Goal: Task Accomplishment & Management: Complete application form

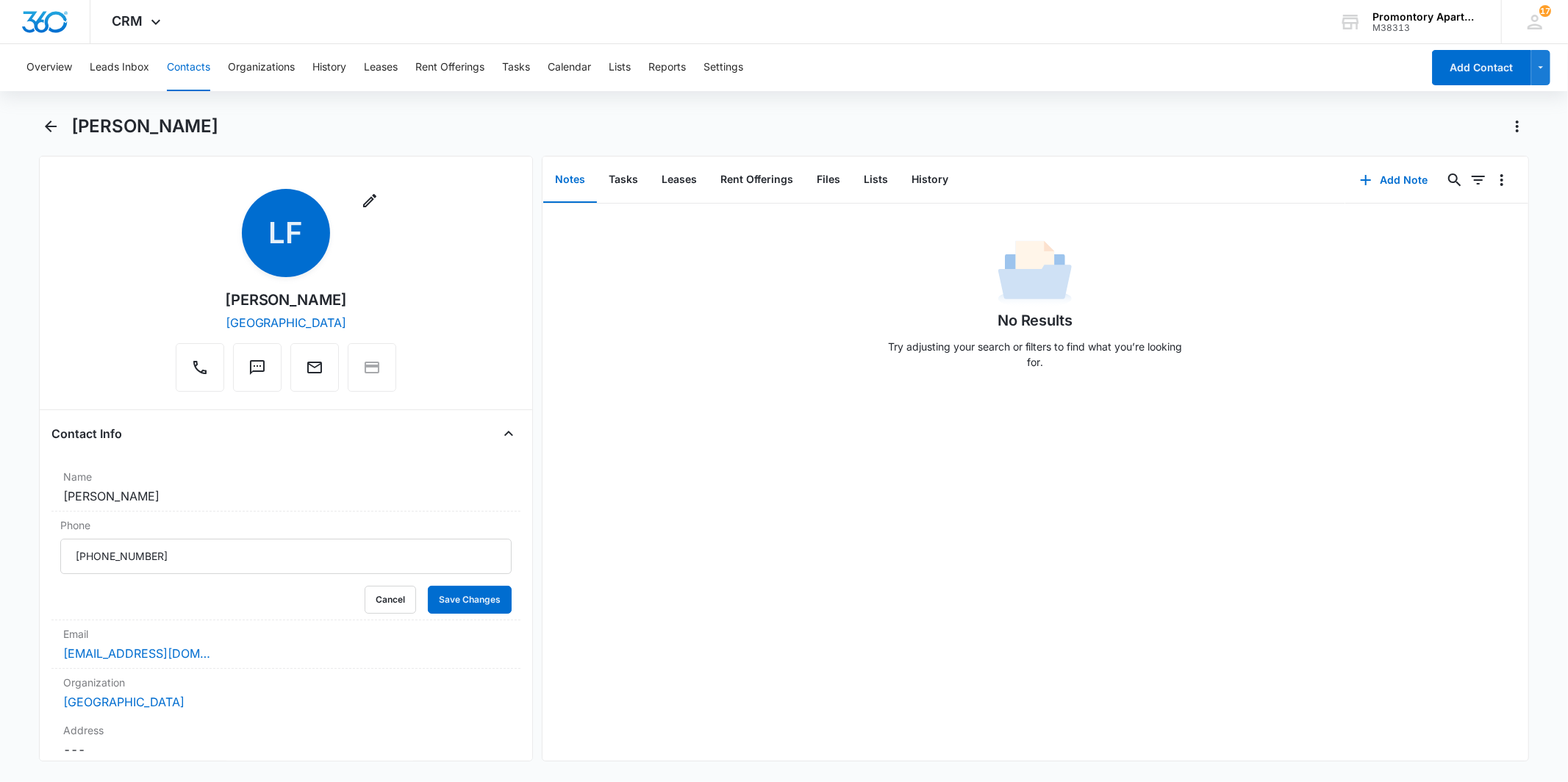
scroll to position [163, 0]
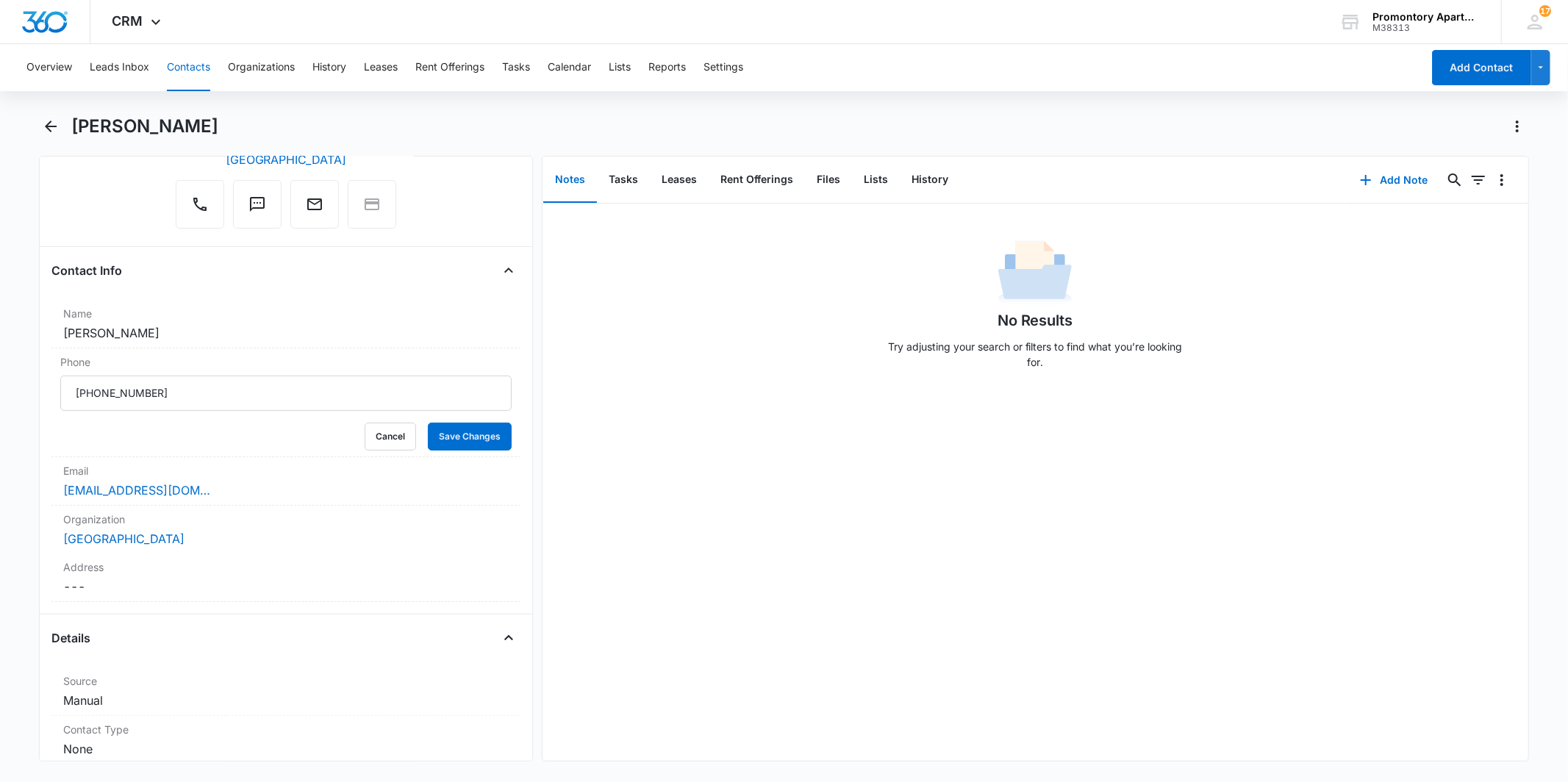
click at [85, 128] on h1 "[PERSON_NAME]" at bounding box center [145, 126] width 147 height 22
click at [38, 125] on main "[PERSON_NAME] Remove [PERSON_NAME] [GEOGRAPHIC_DATA] West Contact Info Name Can…" at bounding box center [784, 447] width 1568 height 665
click at [58, 128] on icon "Back" at bounding box center [51, 127] width 18 height 18
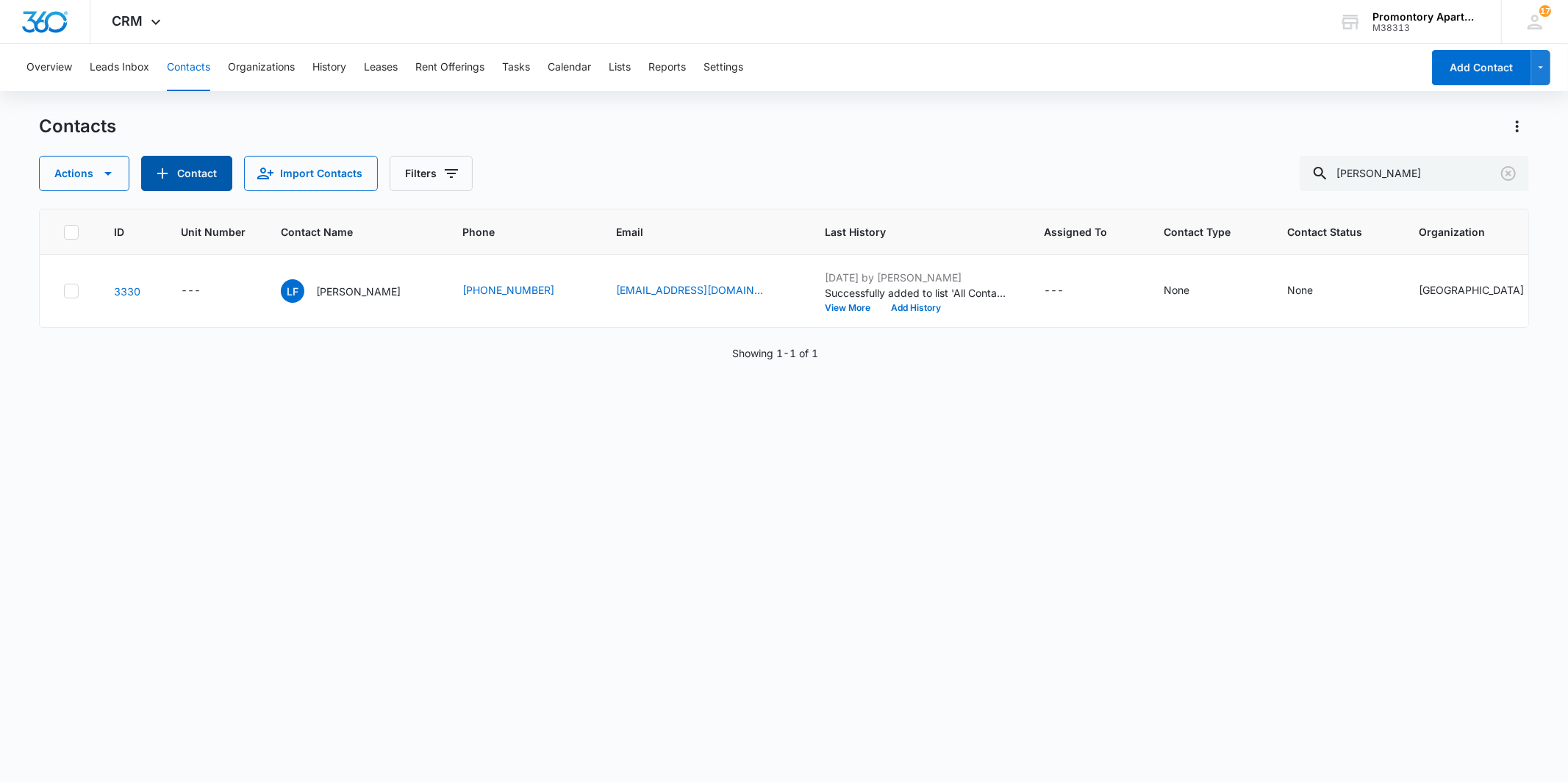
click at [202, 164] on button "Contact" at bounding box center [187, 173] width 91 height 35
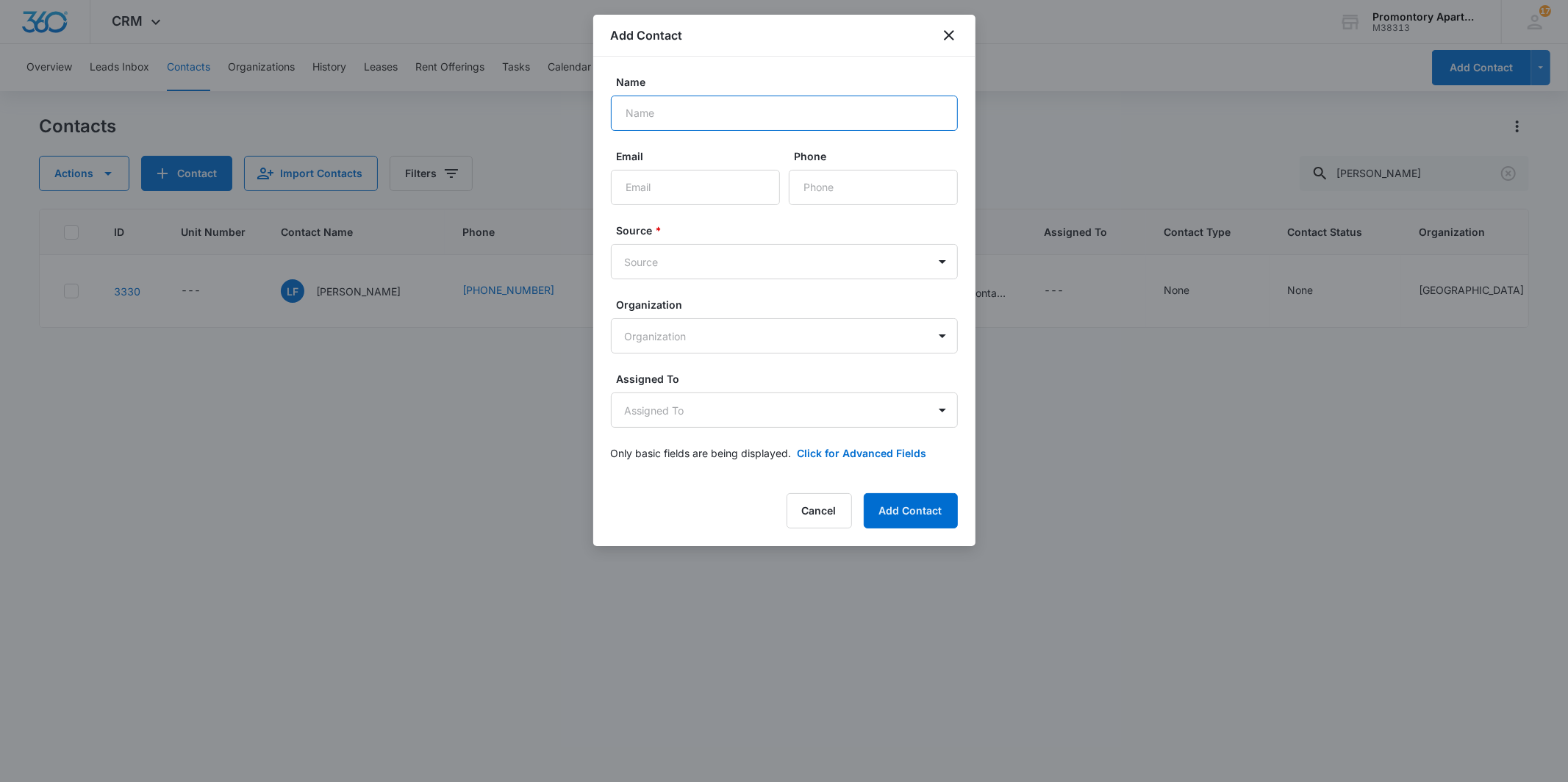
click at [652, 115] on input "Name" at bounding box center [784, 113] width 347 height 35
type input "[PERSON_NAME]"
click at [645, 179] on input "Email" at bounding box center [696, 187] width 169 height 35
type input "[EMAIL_ADDRESS][DOMAIN_NAME]"
type input "[PHONE_NUMBER]"
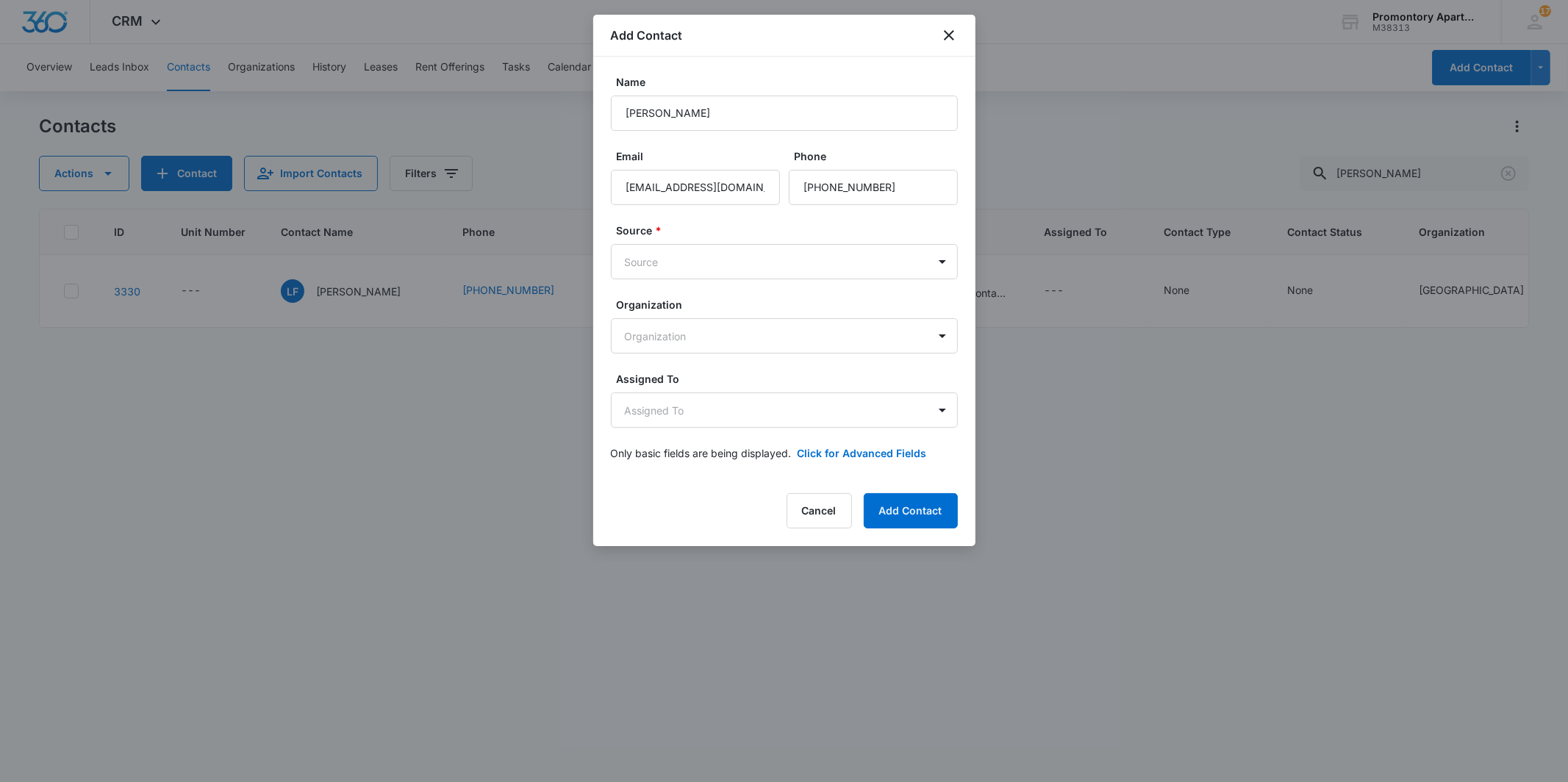
click at [675, 280] on form "Name [PERSON_NAME] Email [EMAIL_ADDRESS][DOMAIN_NAME] Phone Source * Source Org…" at bounding box center [784, 276] width 347 height 404
click at [665, 263] on body "CRM Apps Reputation Websites Forms CRM Email Social Content Files Brand Setting…" at bounding box center [784, 391] width 1568 height 782
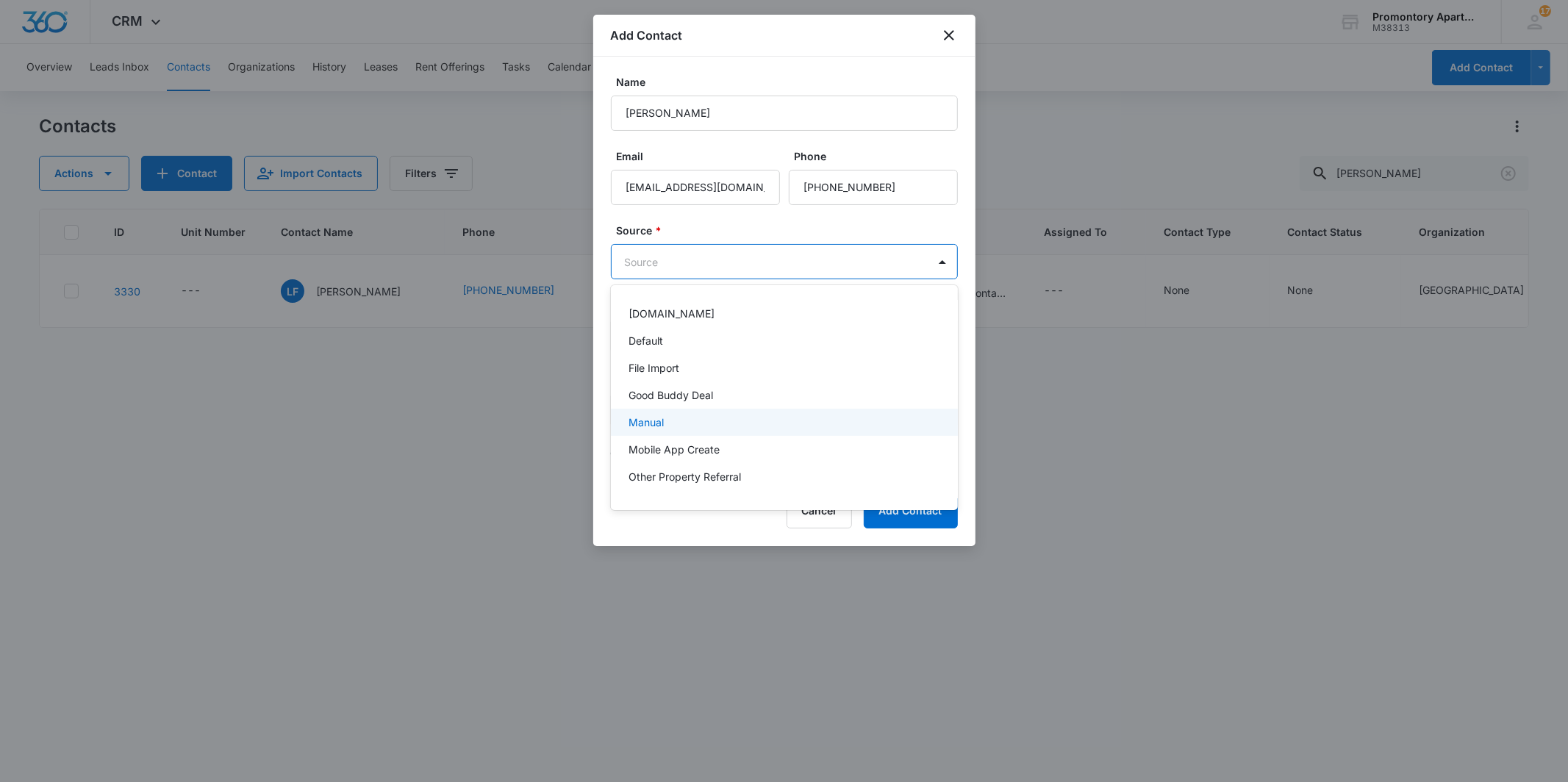
click at [662, 424] on p "Manual" at bounding box center [645, 422] width 35 height 15
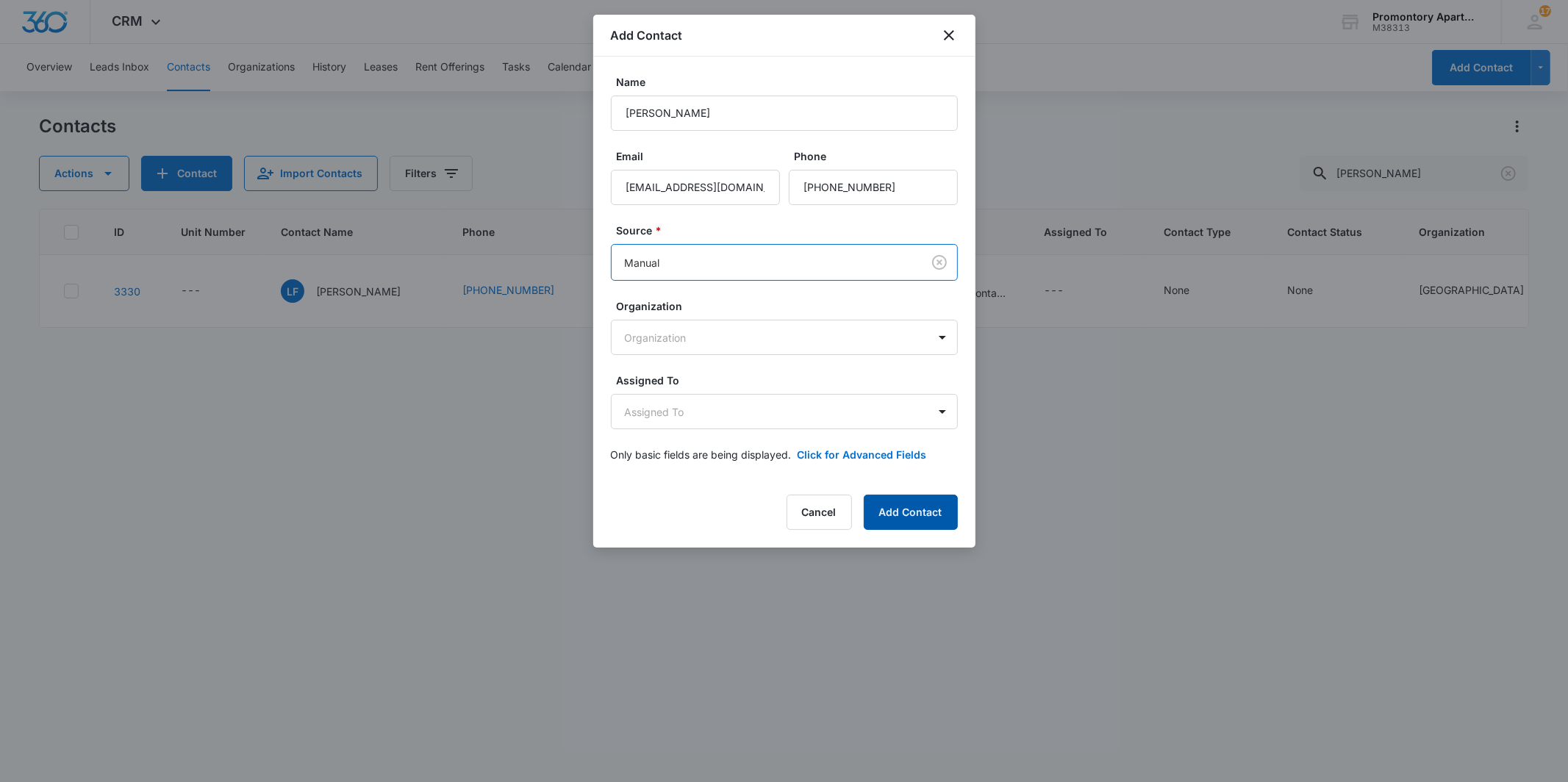
click at [886, 502] on button "Add Contact" at bounding box center [911, 512] width 94 height 35
